Goal: Check status: Check status

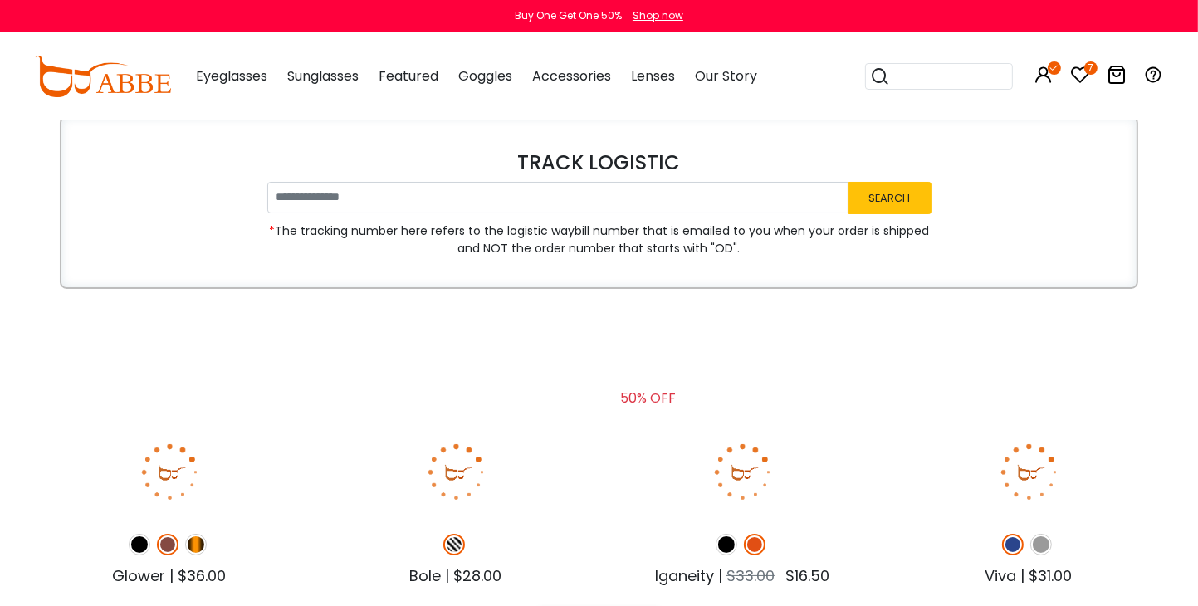
type input "**********"
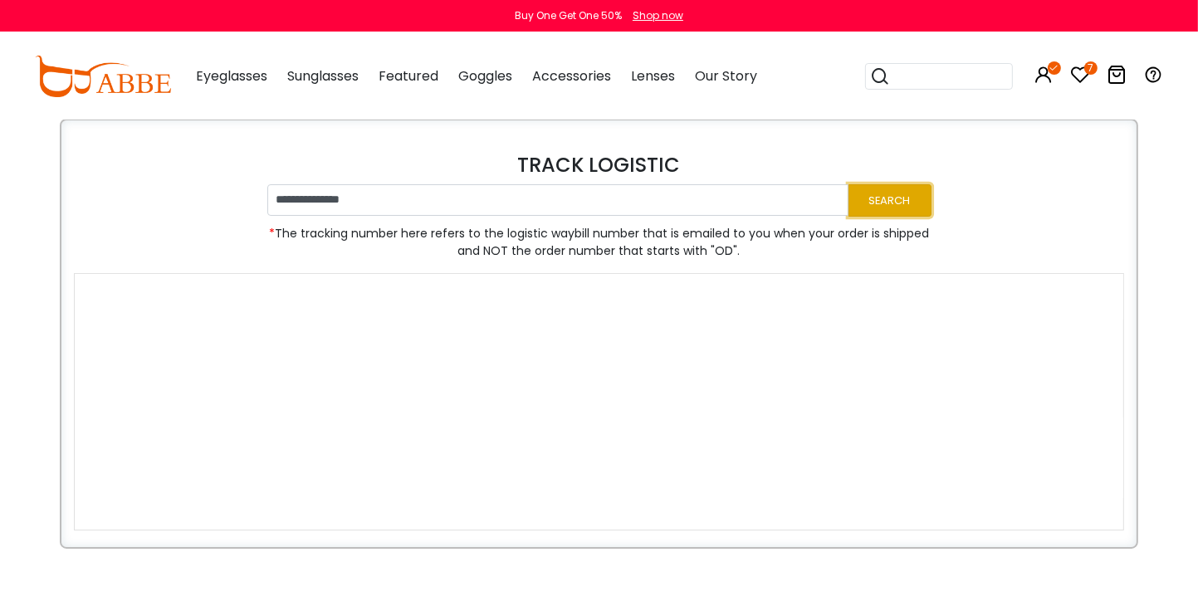
click at [869, 203] on button "Search" at bounding box center [889, 200] width 83 height 32
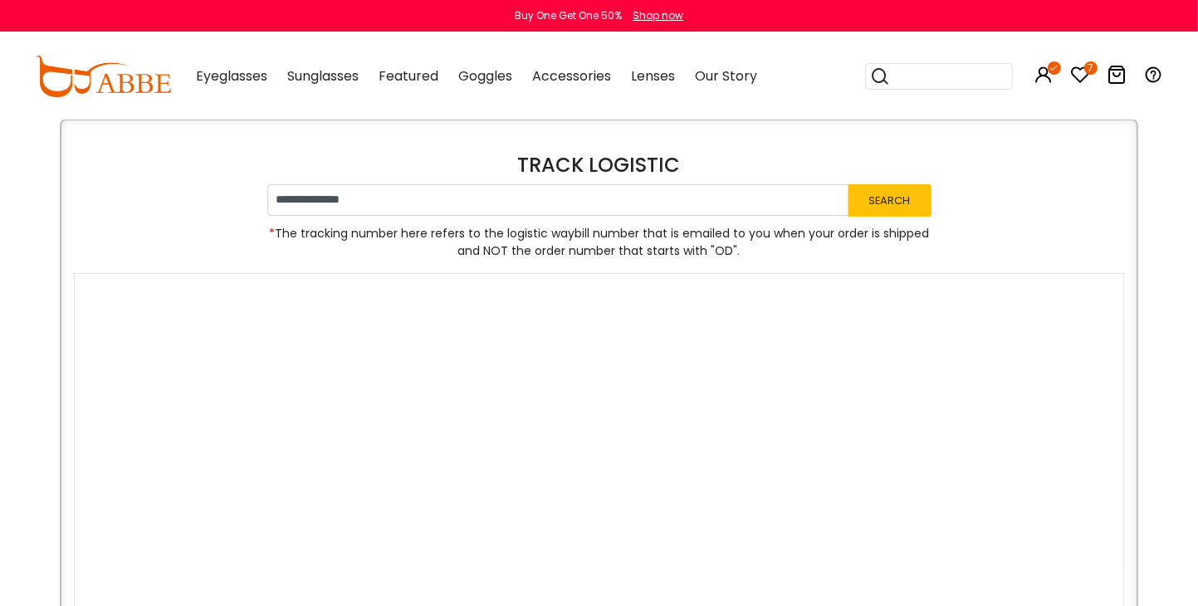
click at [1087, 69] on icon "7" at bounding box center [1090, 67] width 13 height 13
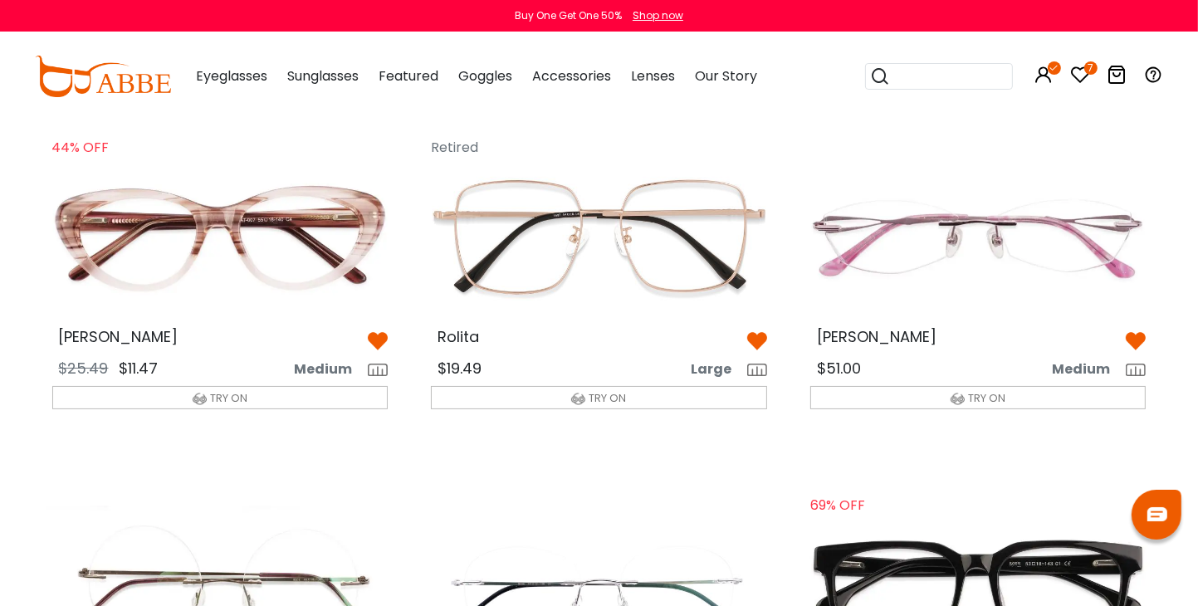
scroll to position [83, 0]
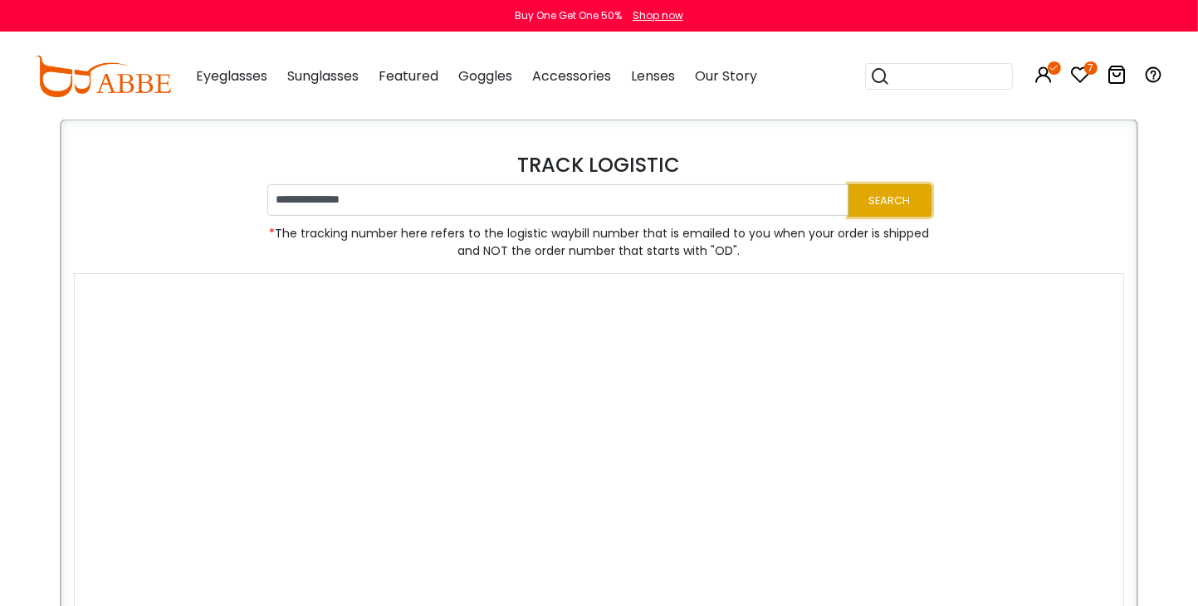
click at [857, 199] on button "Search" at bounding box center [889, 200] width 83 height 32
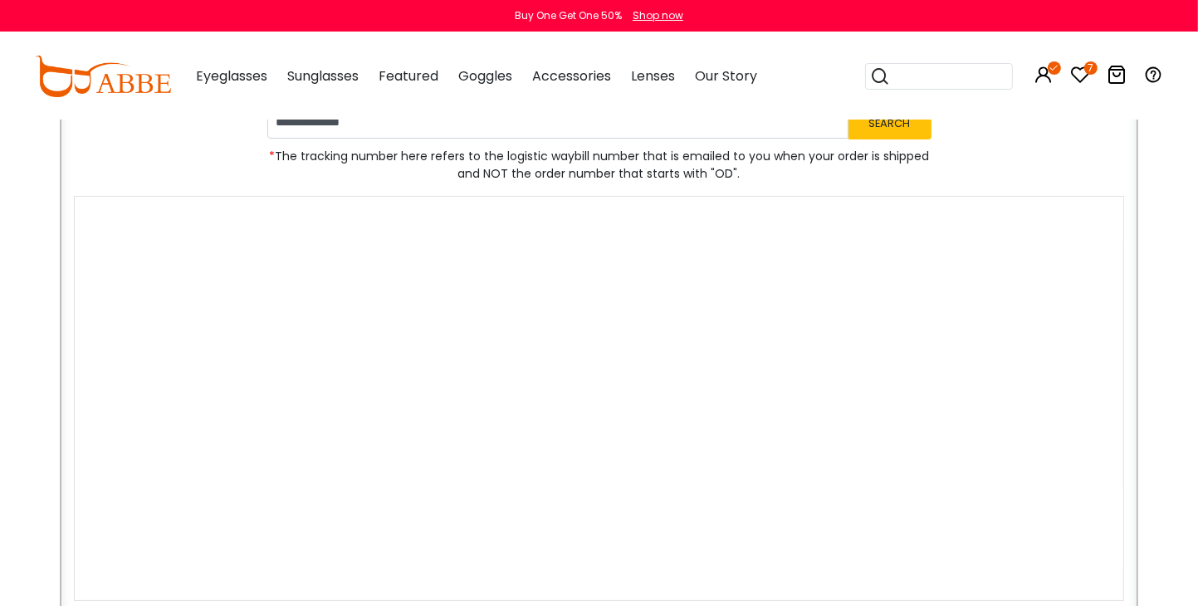
scroll to position [83, 0]
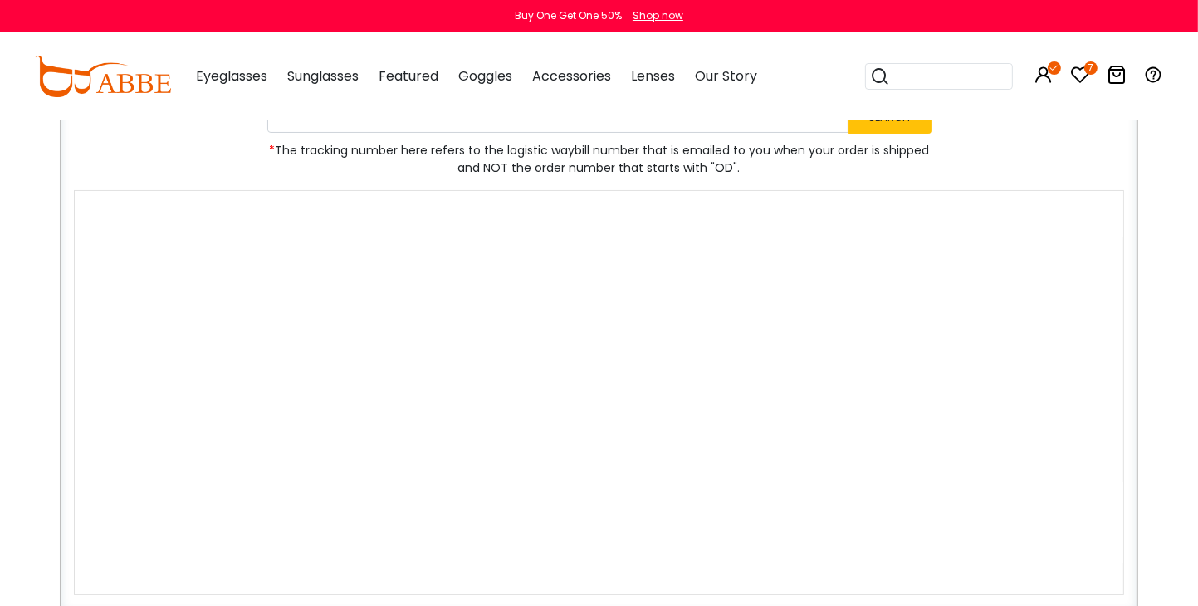
click at [301, 197] on div at bounding box center [599, 214] width 1048 height 46
click at [1032, 203] on div at bounding box center [599, 214] width 1048 height 46
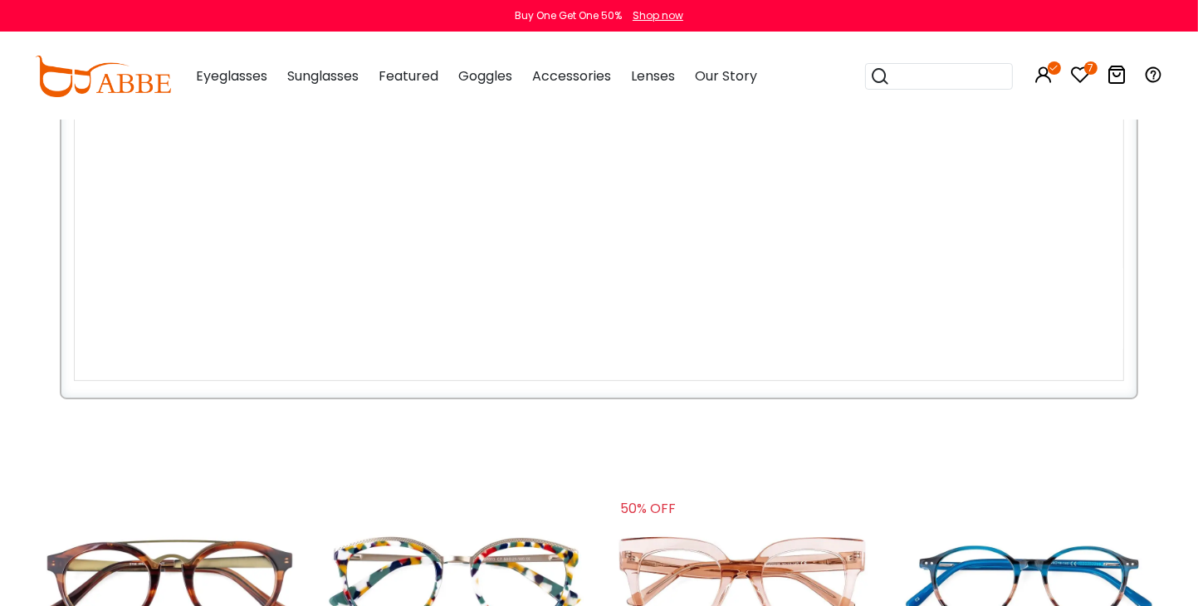
scroll to position [415, 0]
